Goal: Information Seeking & Learning: Understand process/instructions

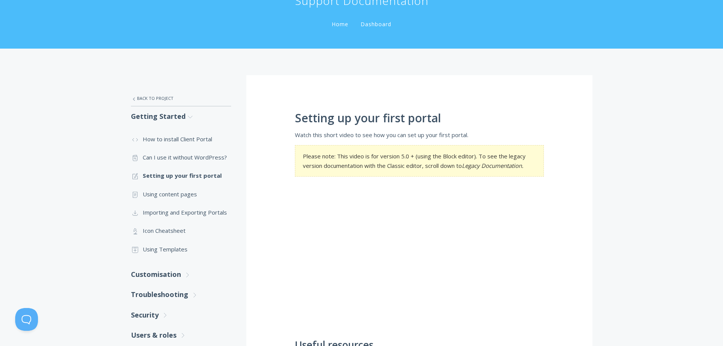
scroll to position [76, 0]
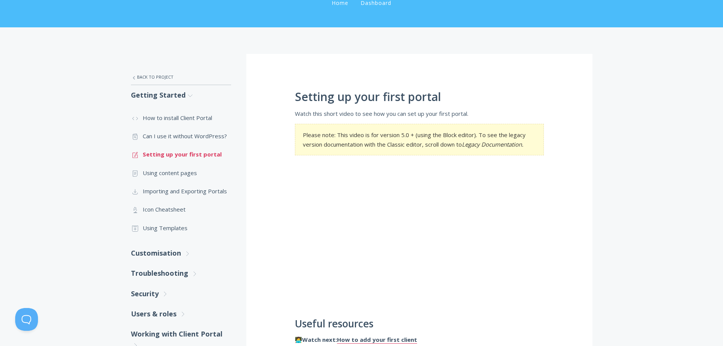
click at [196, 156] on link ".st0{fill:none;stroke:#000000;stroke-width:2;stroke-miterlimit:10;} 1. General …" at bounding box center [181, 154] width 100 height 18
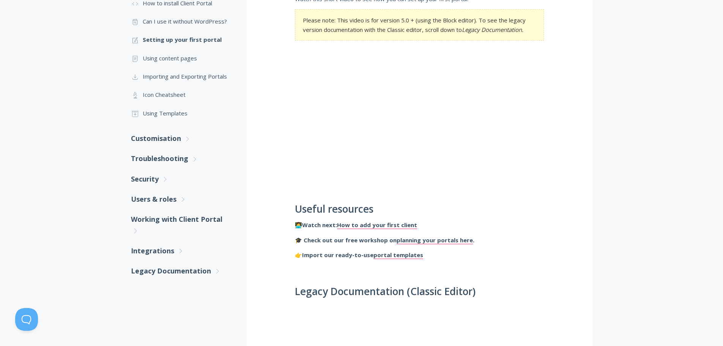
scroll to position [190, 0]
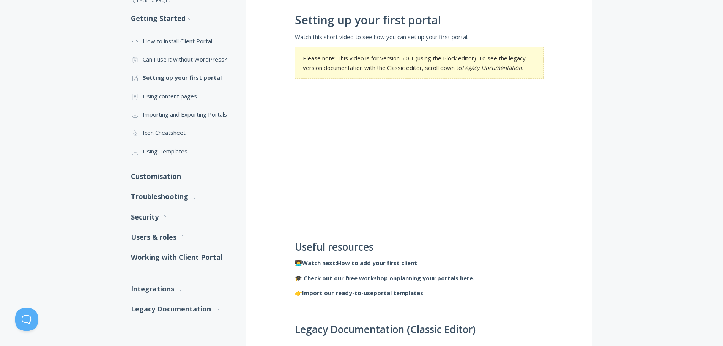
scroll to position [152, 0]
click at [184, 97] on link ".st0{fill:none;stroke:#000000;stroke-width:2;stroke-miterlimit:10;} Untitled-15…" at bounding box center [181, 97] width 100 height 18
